Goal: Find specific page/section: Find specific page/section

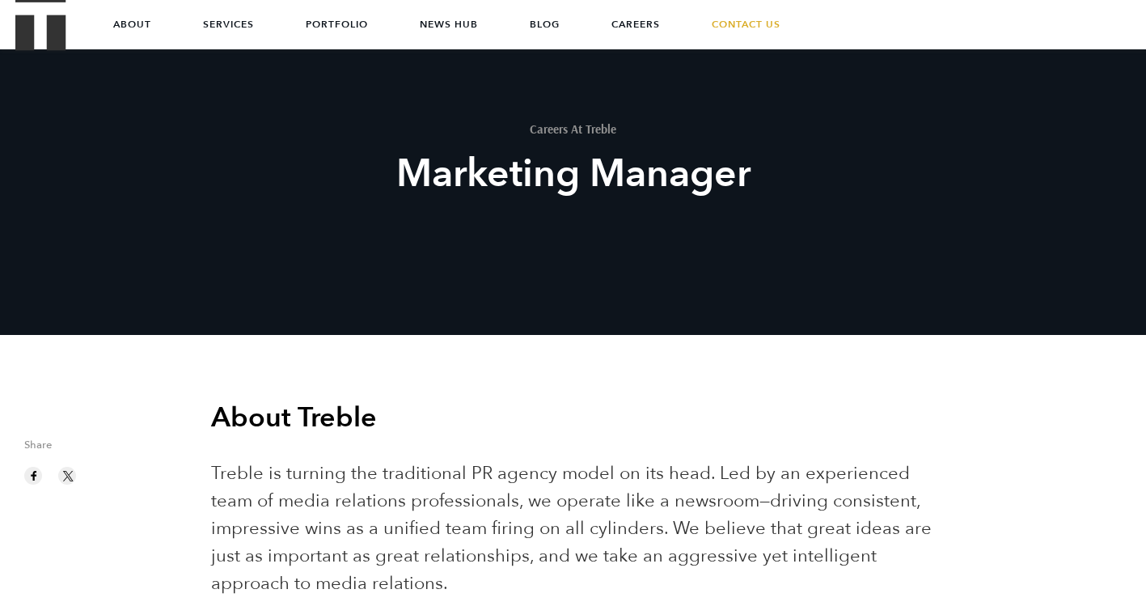
scroll to position [83, 0]
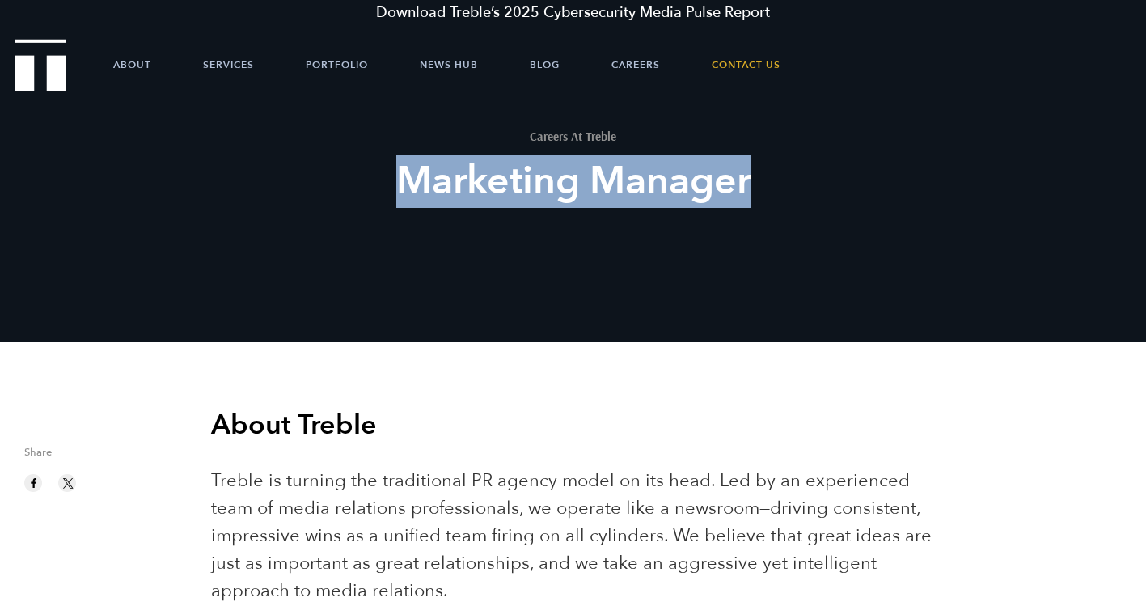
drag, startPoint x: 755, startPoint y: 192, endPoint x: 402, endPoint y: 205, distance: 352.9
click at [402, 205] on h2 "Marketing Manager" at bounding box center [573, 181] width 597 height 50
copy h2 "Marketing Manager"
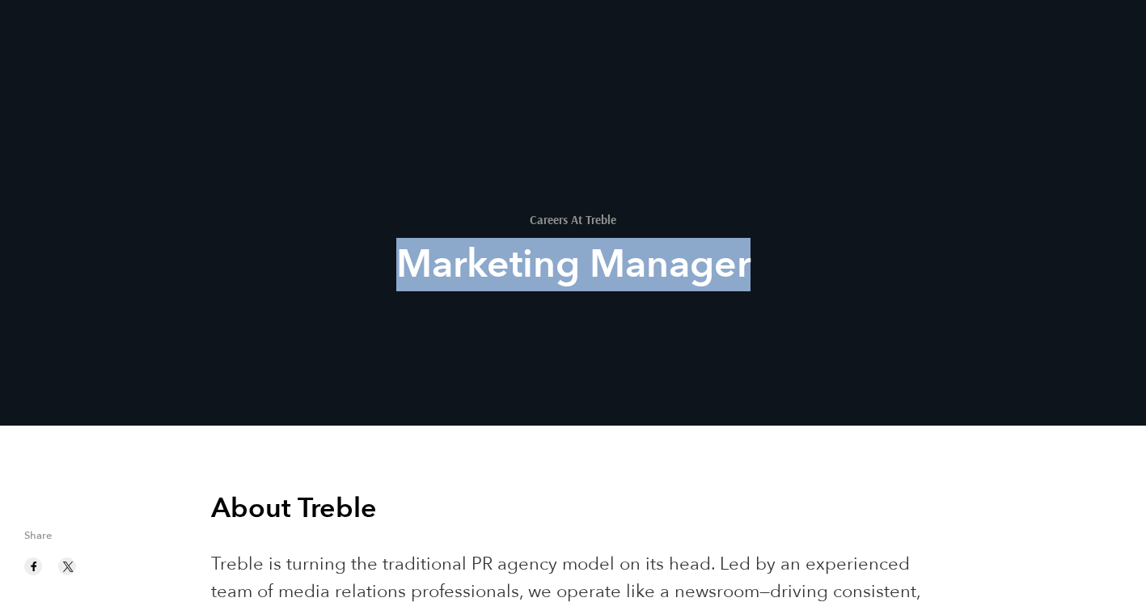
scroll to position [153, 0]
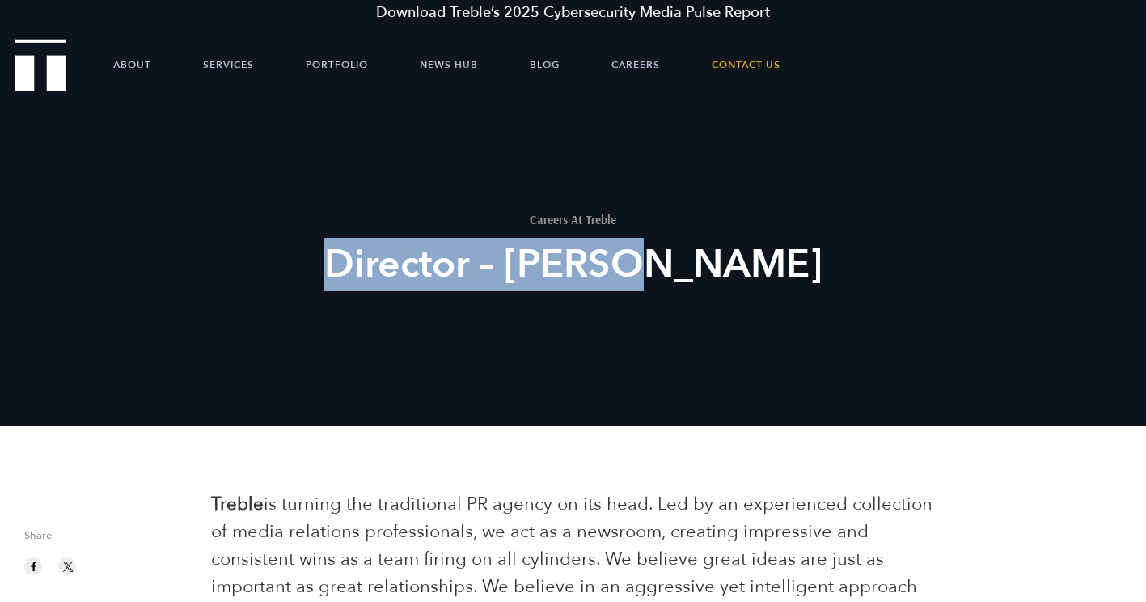
drag, startPoint x: 724, startPoint y: 272, endPoint x: 405, endPoint y: 254, distance: 319.1
click at [405, 254] on h2 "Director – Austin" at bounding box center [573, 264] width 597 height 50
copy h2 "Director – Austin"
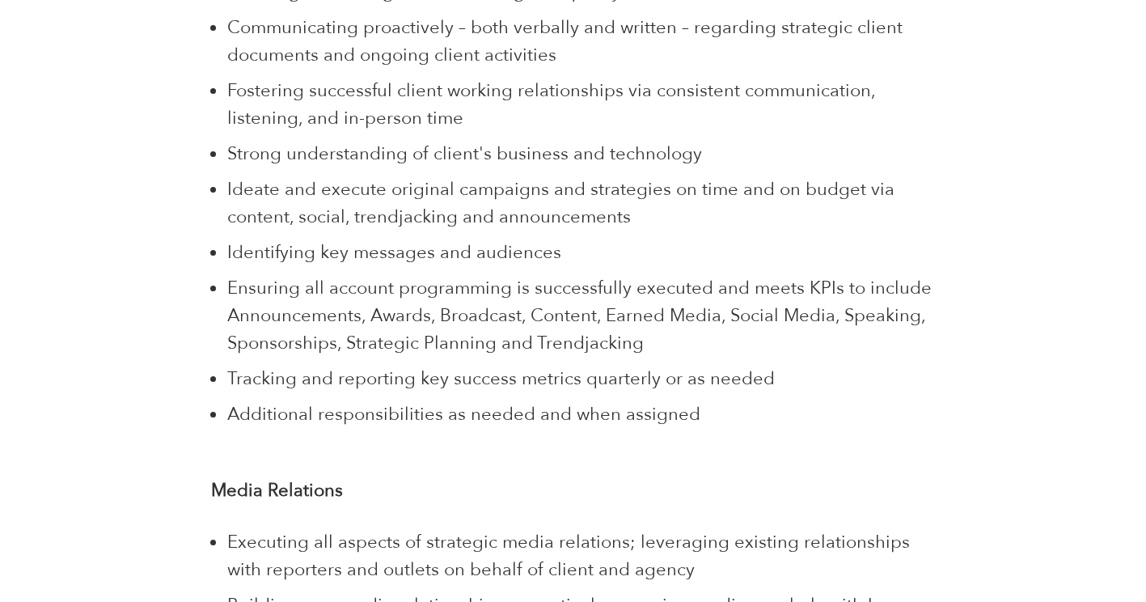
scroll to position [1409, 0]
